Goal: Navigation & Orientation: Find specific page/section

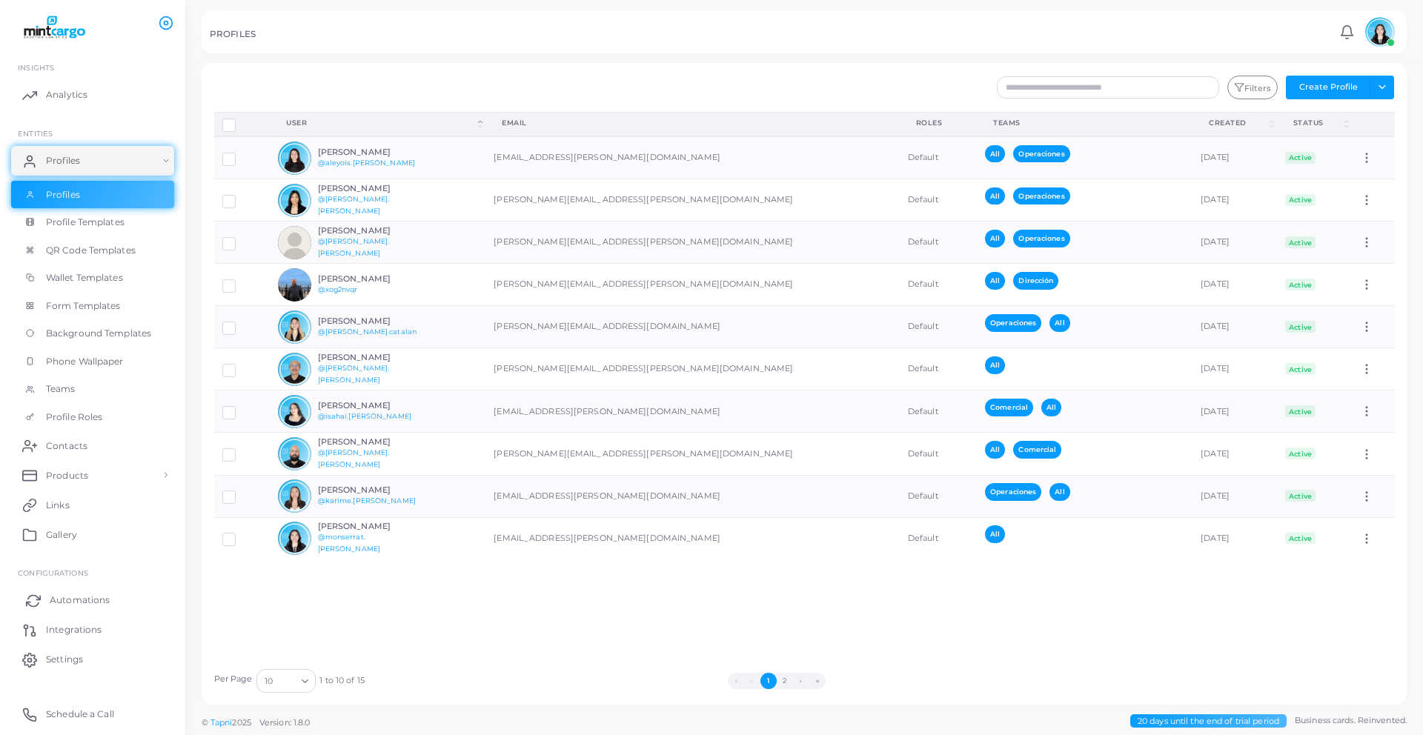
click at [55, 612] on link "Automations" at bounding box center [92, 601] width 163 height 30
click at [63, 612] on link "Automations" at bounding box center [92, 601] width 163 height 30
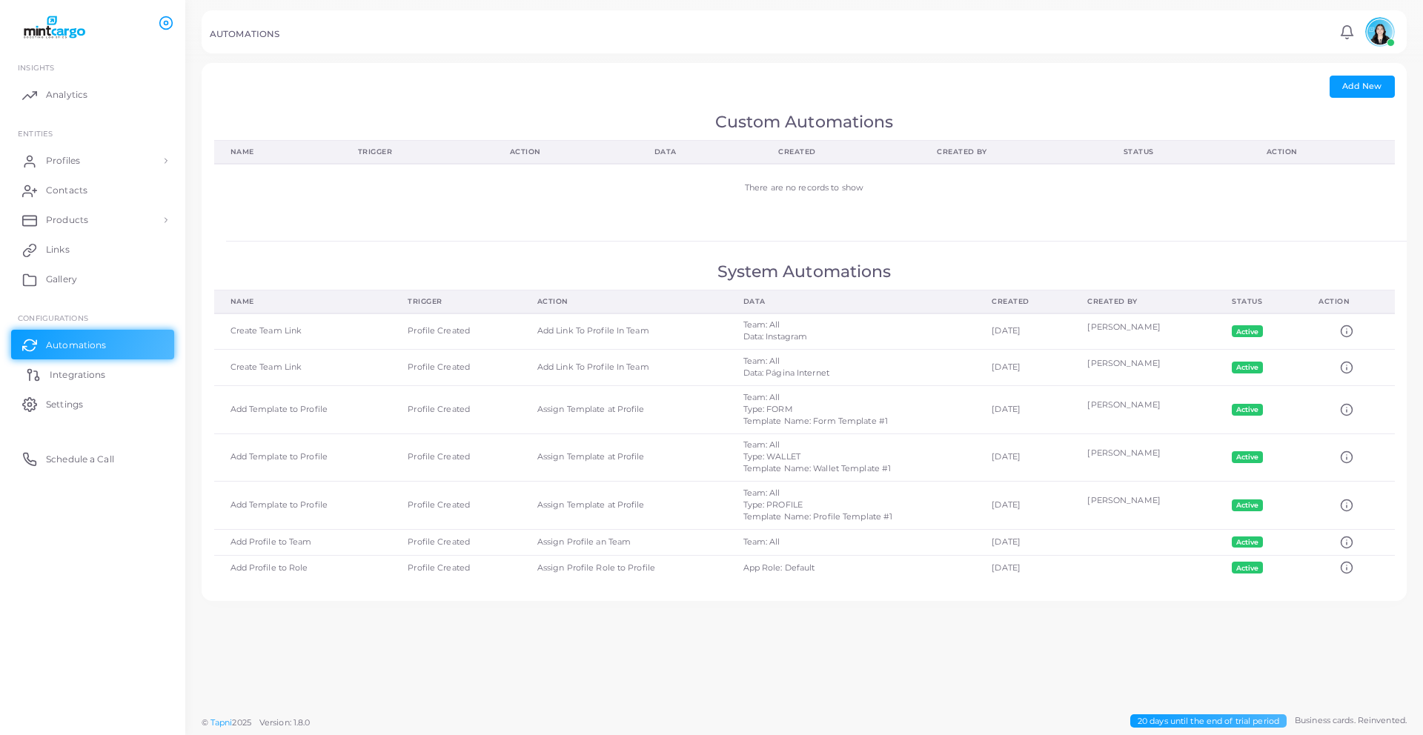
click at [135, 376] on link "Integrations" at bounding box center [92, 375] width 163 height 30
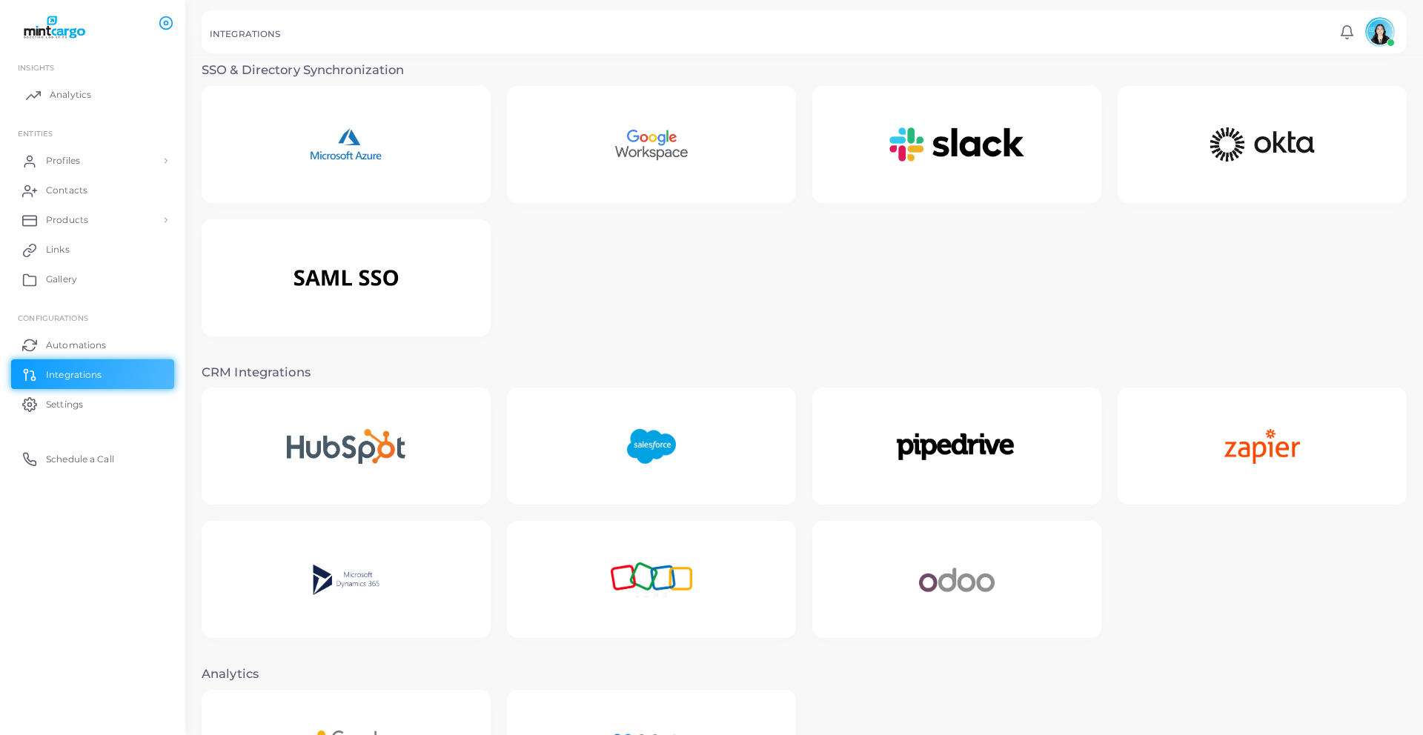
click at [44, 85] on link "Analytics" at bounding box center [92, 95] width 163 height 30
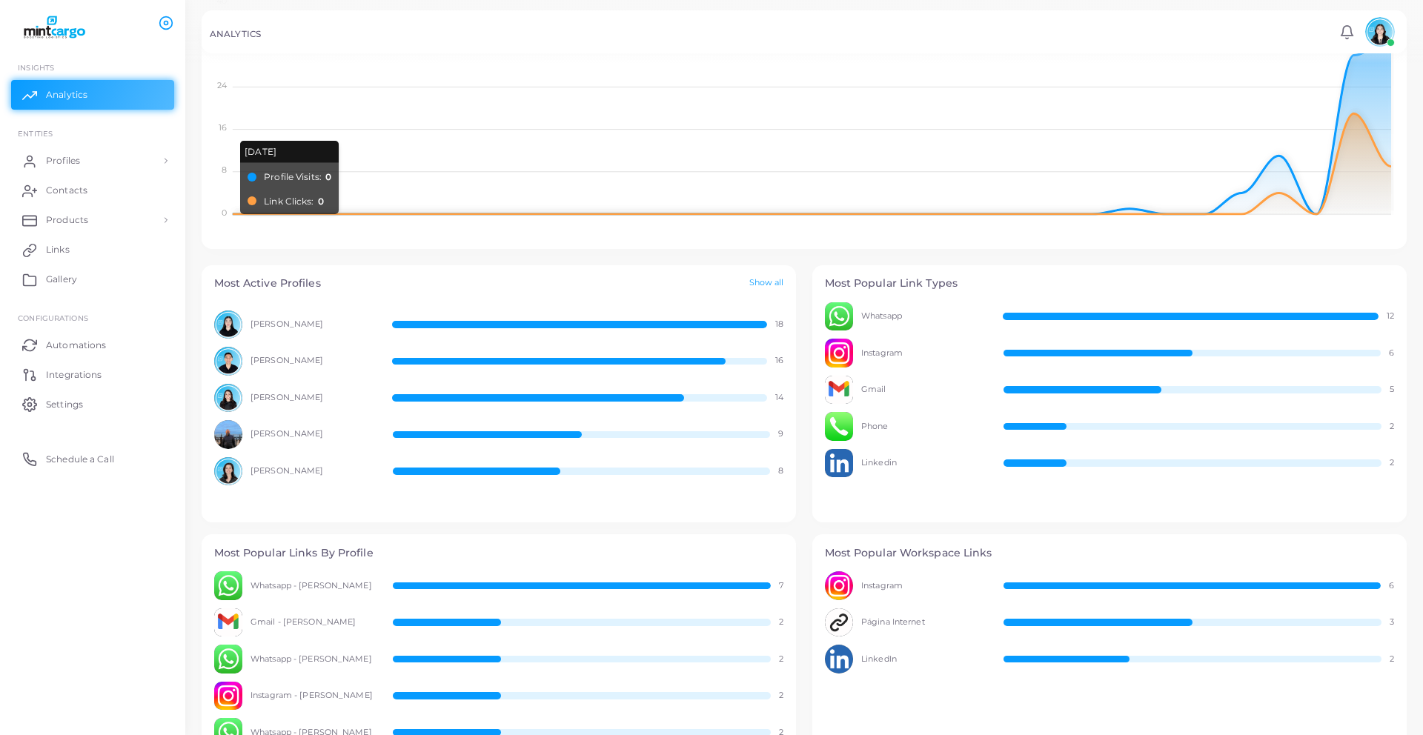
scroll to position [336, 0]
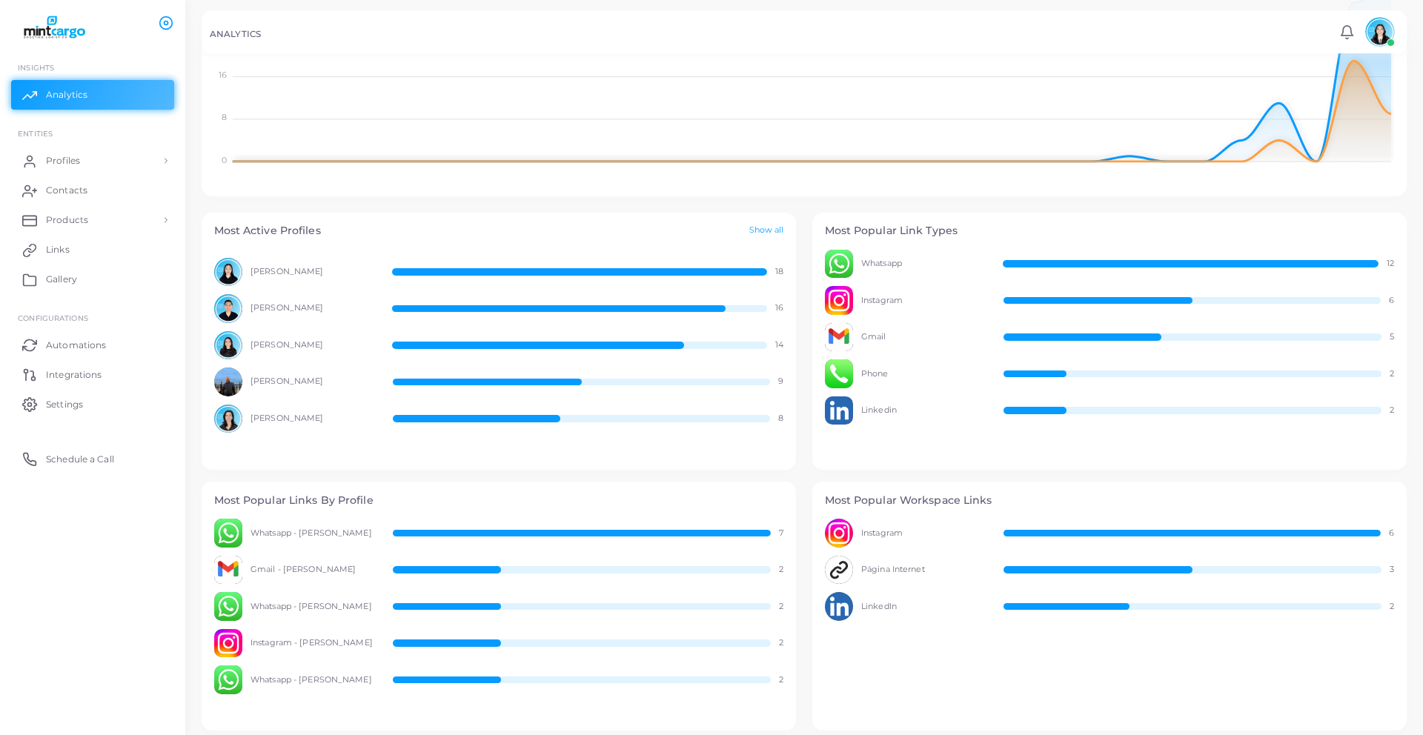
click at [701, 302] on div "[PERSON_NAME] 16" at bounding box center [499, 308] width 570 height 29
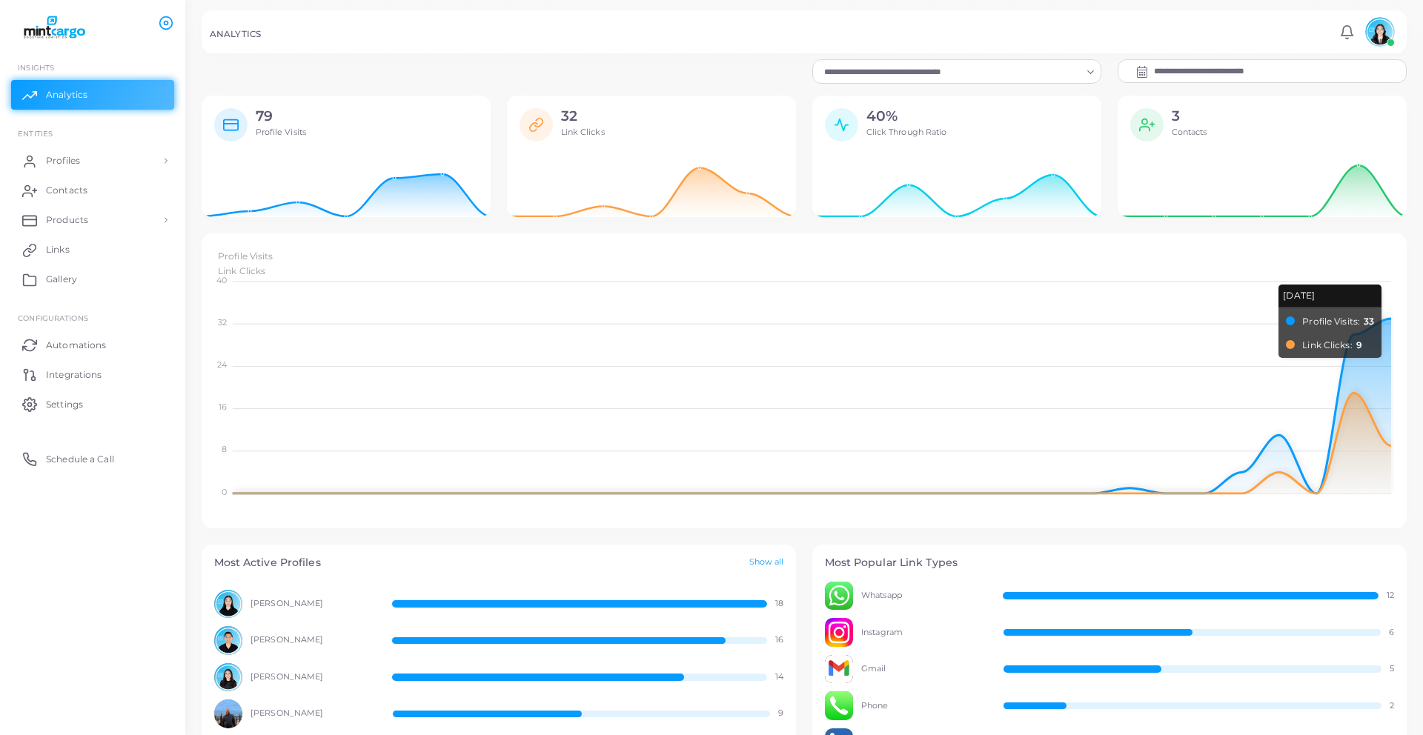
scroll to position [0, 0]
